Goal: Complete application form

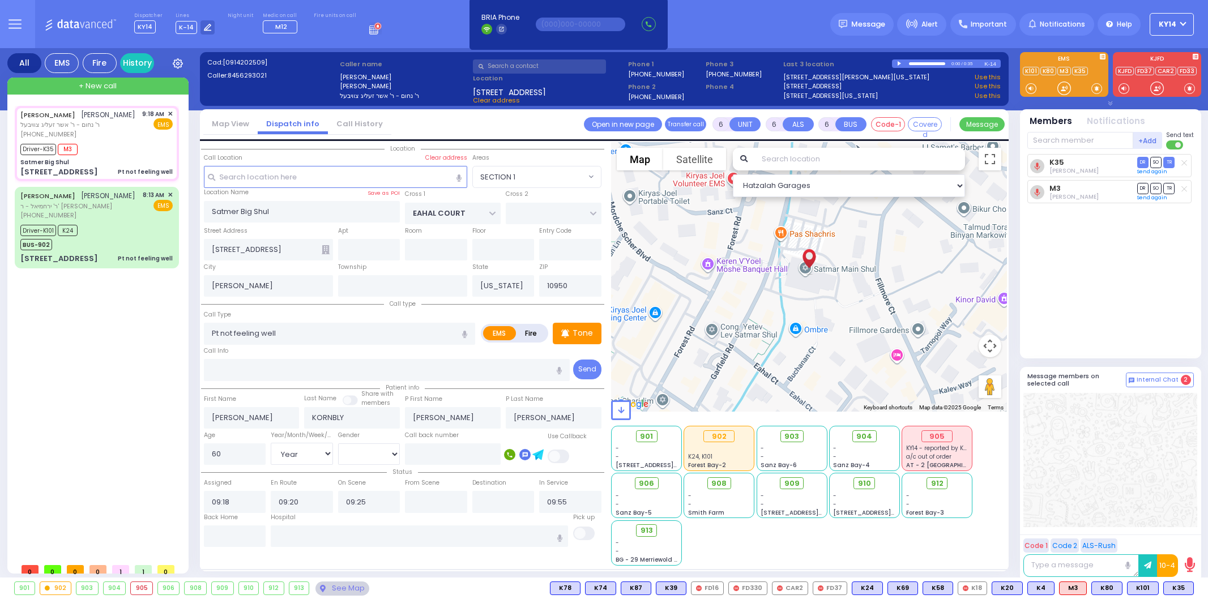
select select "SECTION 1"
select select "Year"
select select "[DEMOGRAPHIC_DATA]"
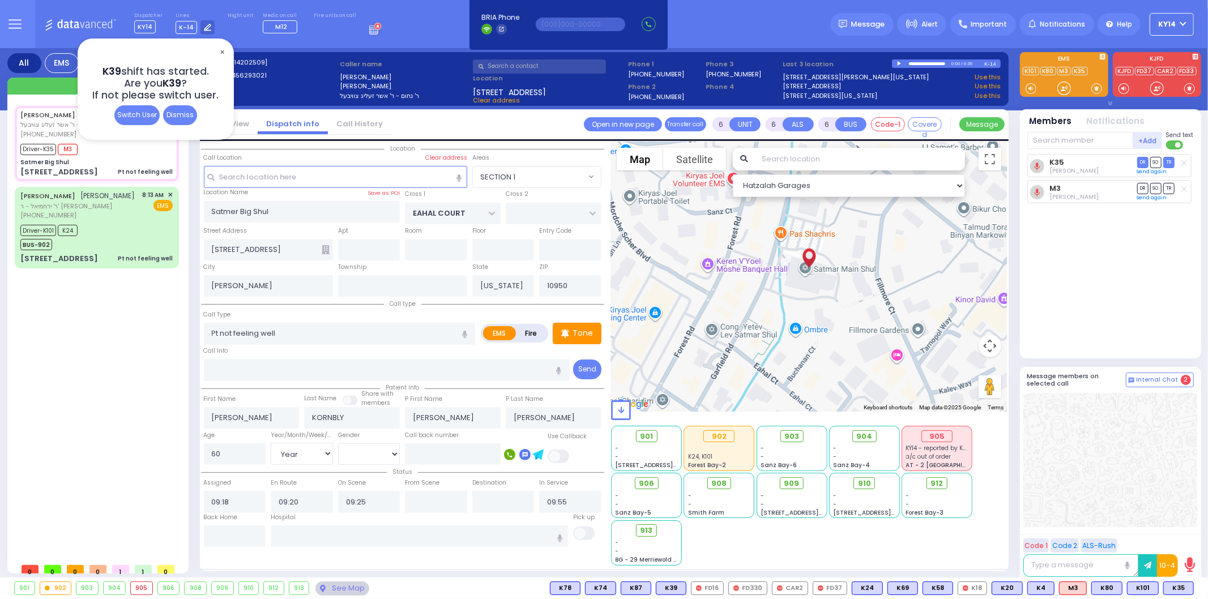
select select
radio input "true"
select select "Year"
select select "[DEMOGRAPHIC_DATA]"
select select "SECTION 1"
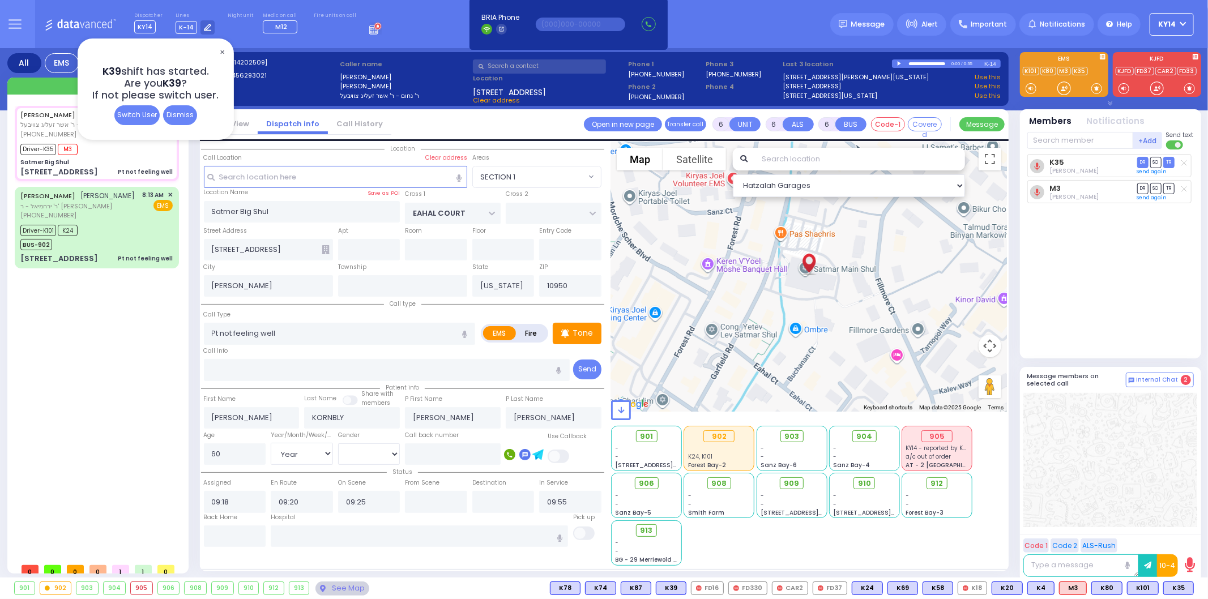
select select "Hatzalah Garages"
select select
radio input "true"
select select "Year"
select select "[DEMOGRAPHIC_DATA]"
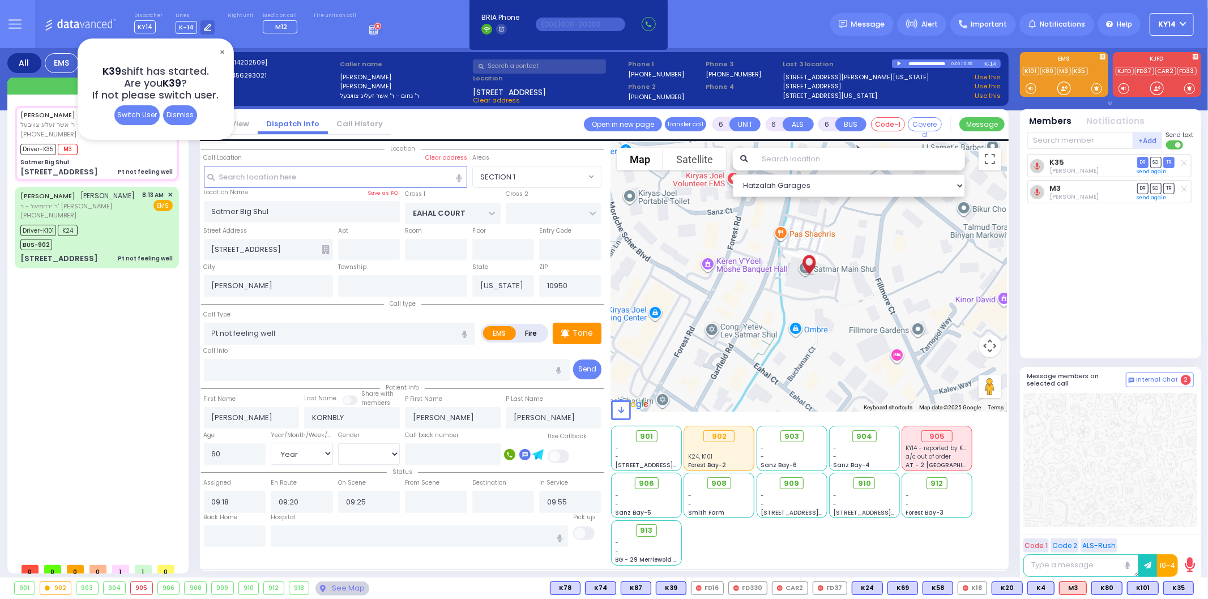
select select
radio input "true"
select select "Year"
select select "[DEMOGRAPHIC_DATA]"
radio input "true"
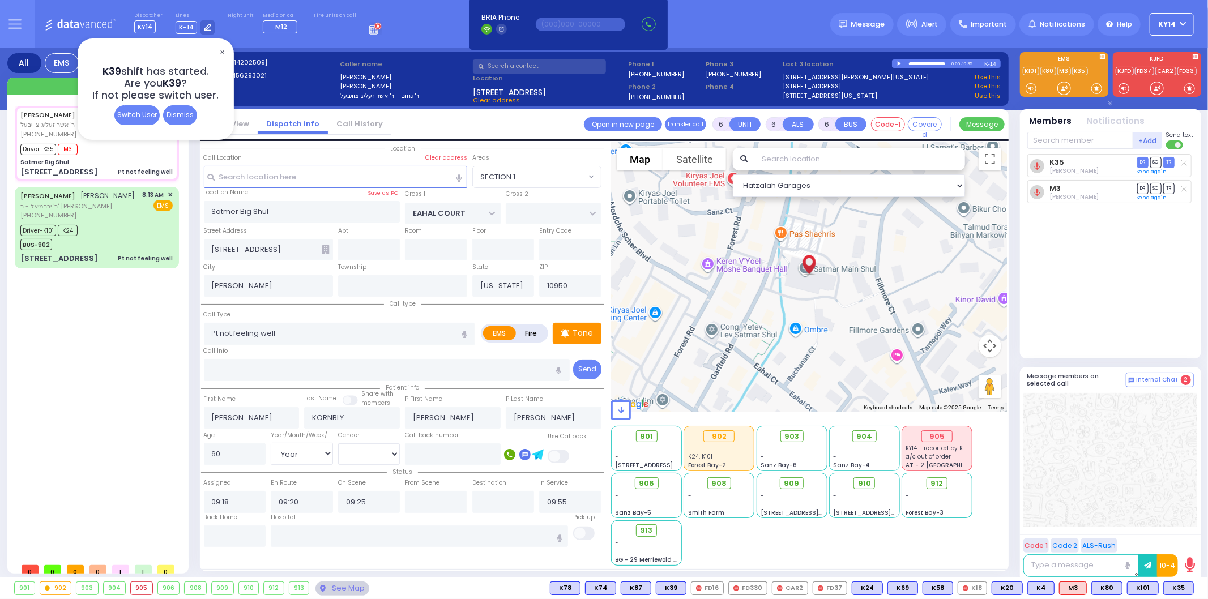
select select "Year"
select select "[DEMOGRAPHIC_DATA]"
select select "SECTION 1"
select select "Hatzalah Garages"
